Goal: Check status

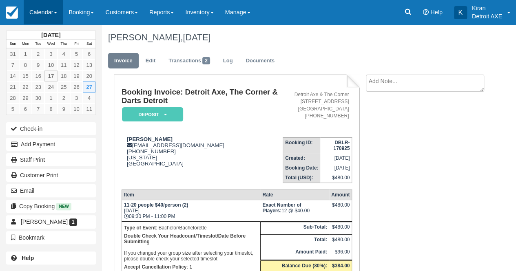
click at [50, 11] on link "Calendar" at bounding box center [43, 12] width 39 height 24
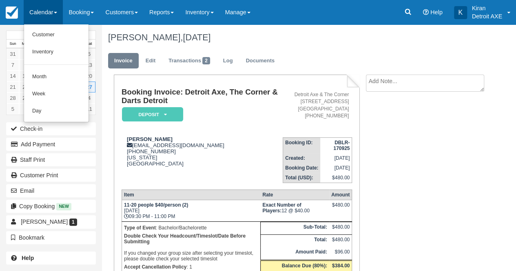
drag, startPoint x: 49, startPoint y: 120, endPoint x: 47, endPoint y: 114, distance: 6.5
click at [47, 114] on ul "Customer Inventory Month Week Day" at bounding box center [56, 73] width 65 height 98
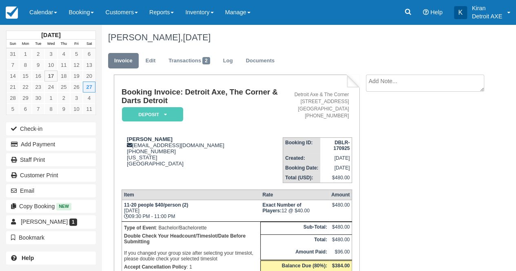
click at [47, 114] on div "September 2025 Sun Mon Tue Wed Thu Fri Sat 31 1 2 3 4 5 6 7 8 9 10 11 12 13 14 …" at bounding box center [51, 148] width 90 height 248
click at [57, 8] on link "Calendar" at bounding box center [43, 12] width 39 height 24
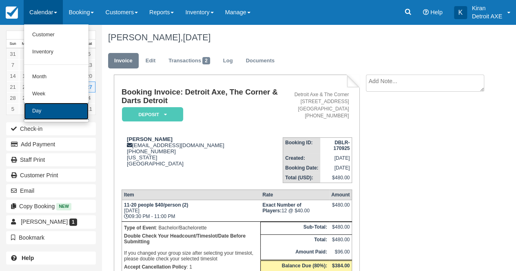
click at [55, 119] on link "Day" at bounding box center [56, 111] width 64 height 17
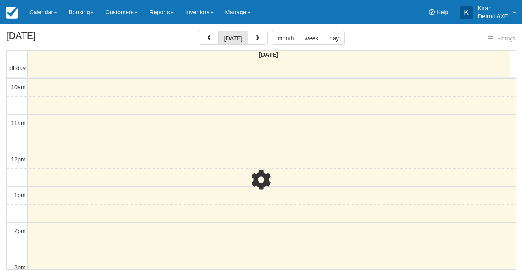
select select
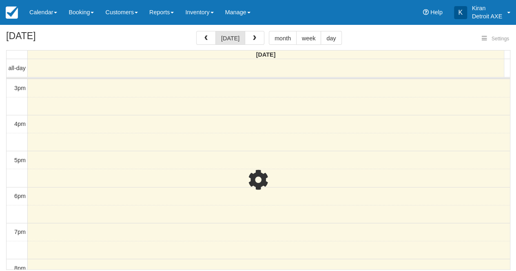
select select
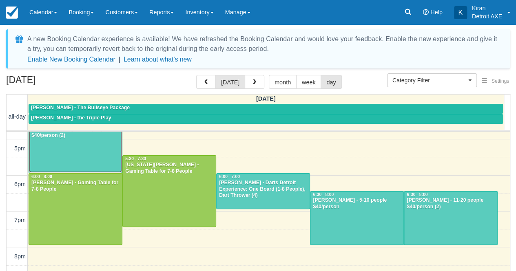
scroll to position [247, 0]
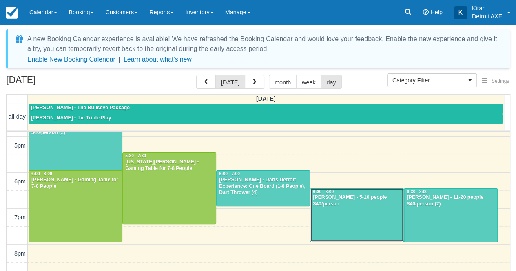
click at [336, 204] on div "Brock Conner - 5-10 people $40/person" at bounding box center [357, 201] width 89 height 13
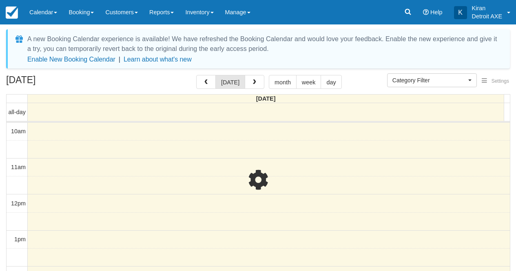
select select
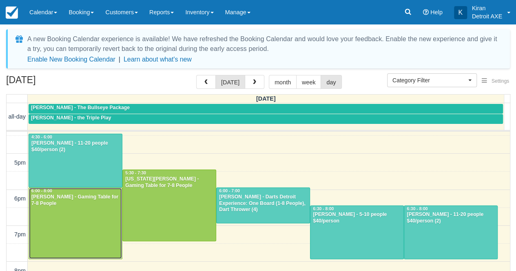
scroll to position [231, 0]
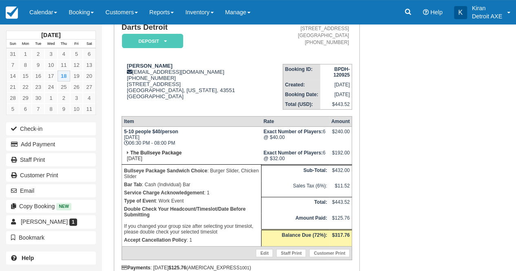
scroll to position [83, 0]
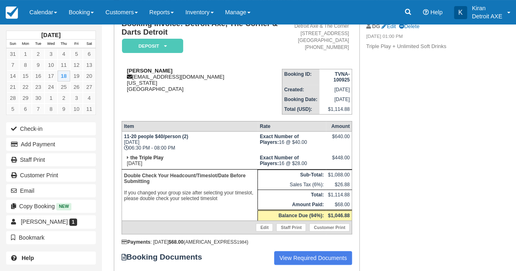
scroll to position [52, 0]
